Goal: Task Accomplishment & Management: Manage account settings

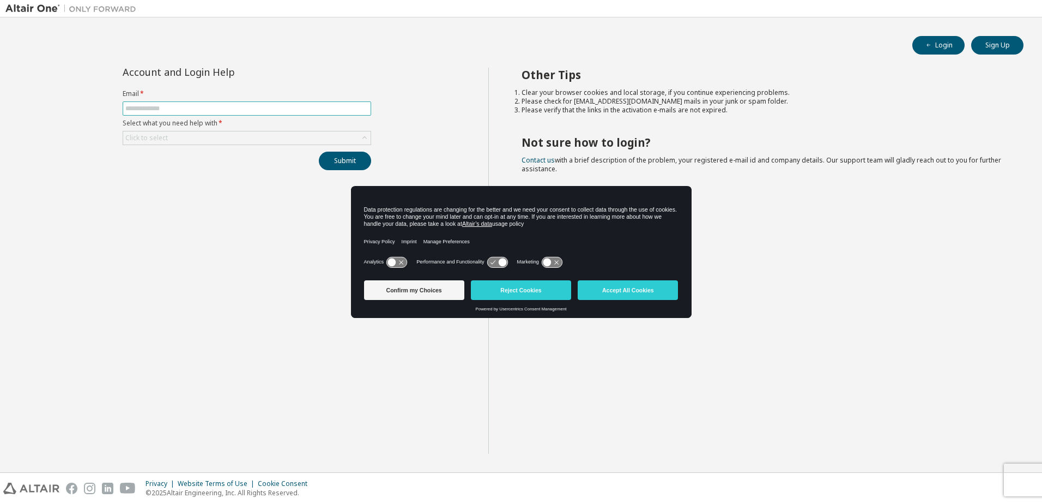
click at [272, 114] on span at bounding box center [247, 108] width 249 height 14
type input "**********"
click at [279, 134] on div "Click to select" at bounding box center [246, 137] width 247 height 13
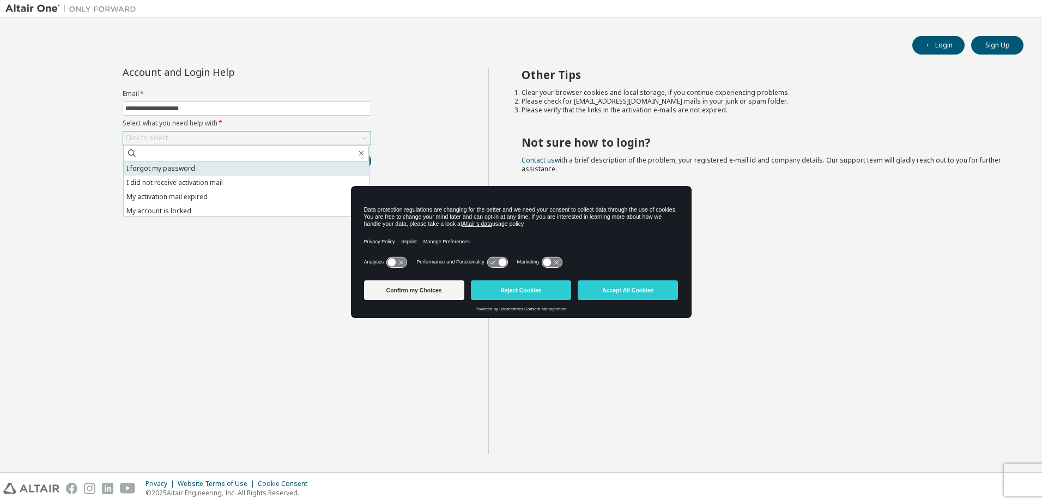
click at [207, 169] on li "I forgot my password" at bounding box center [246, 168] width 245 height 14
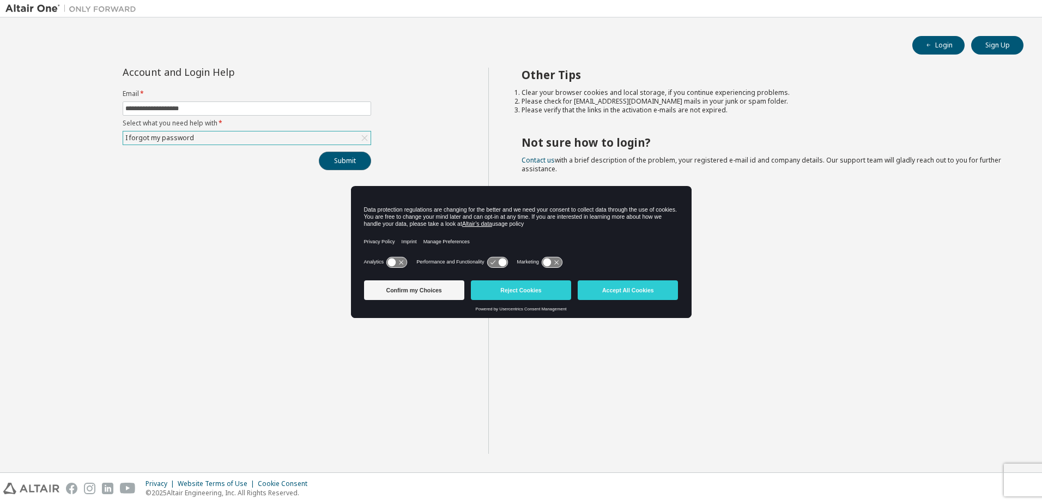
click at [343, 160] on button "Submit" at bounding box center [345, 161] width 52 height 19
click at [511, 291] on button "Reject Cookies" at bounding box center [521, 290] width 100 height 20
click at [511, 291] on div "Other Tips Clear your browser cookies and local storage, if you continue experi…" at bounding box center [762, 261] width 549 height 386
